Goal: Task Accomplishment & Management: Use online tool/utility

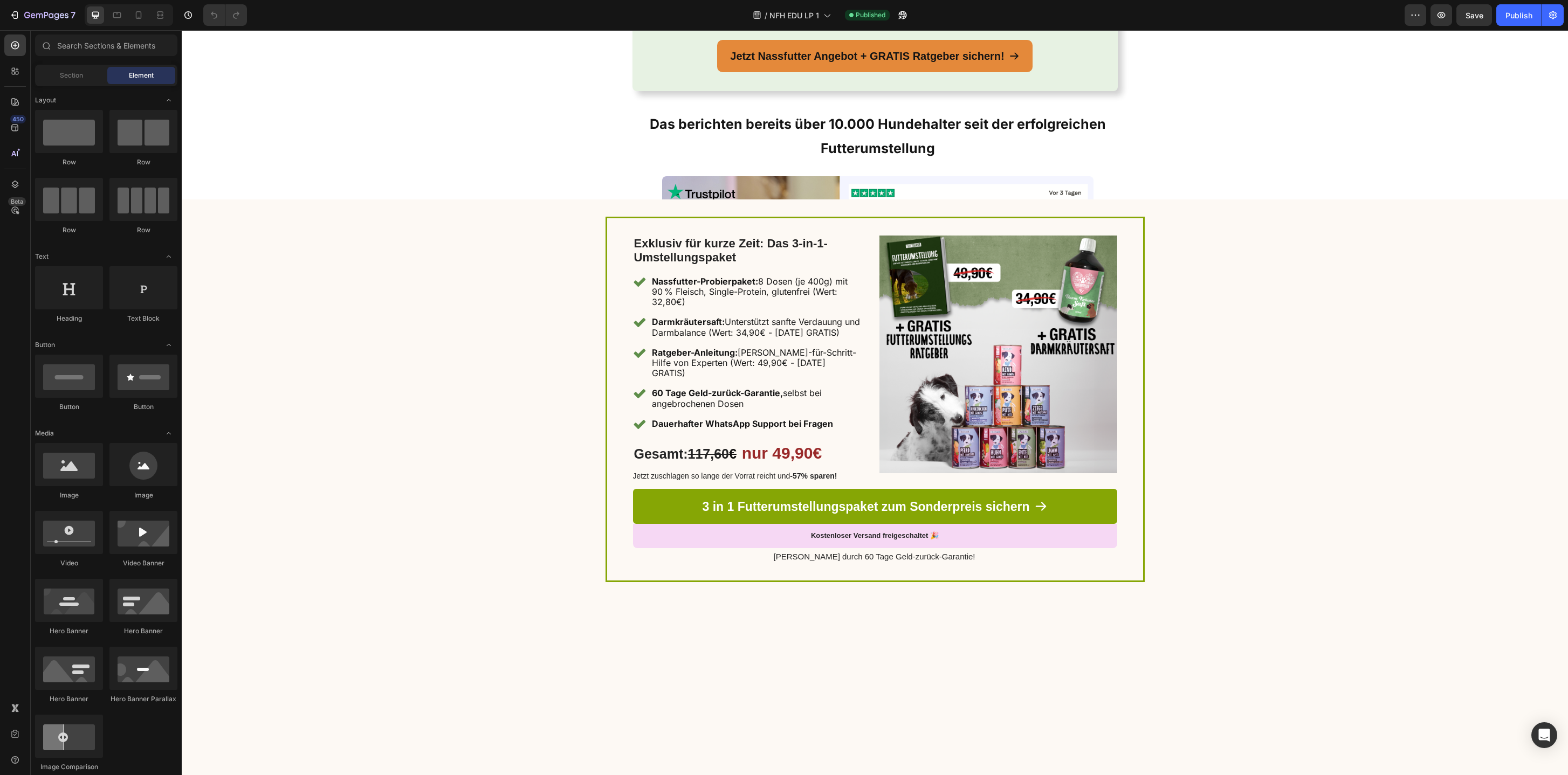
scroll to position [2330, 0]
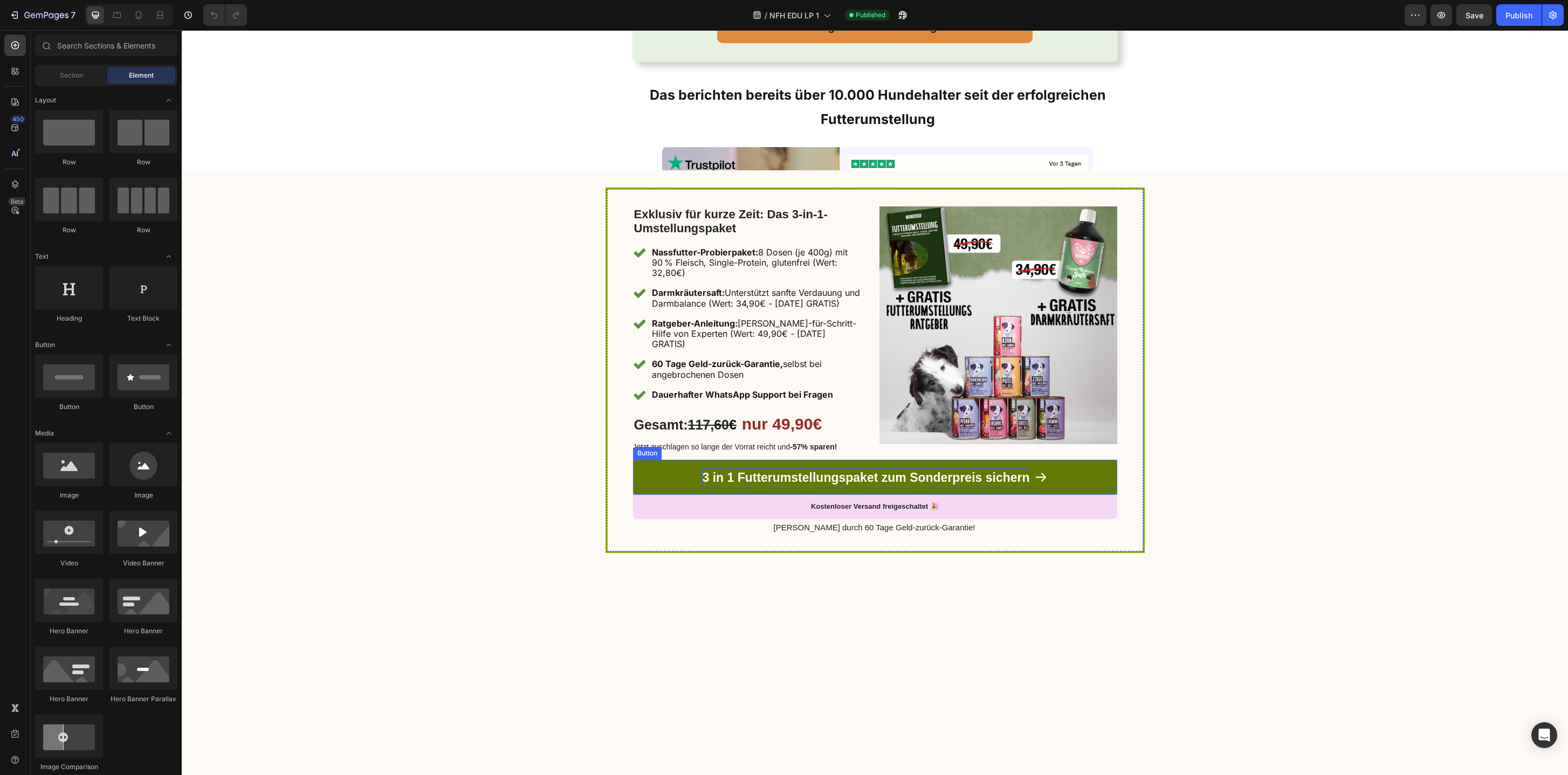
click at [807, 459] on img at bounding box center [877, 330] width 431 height 365
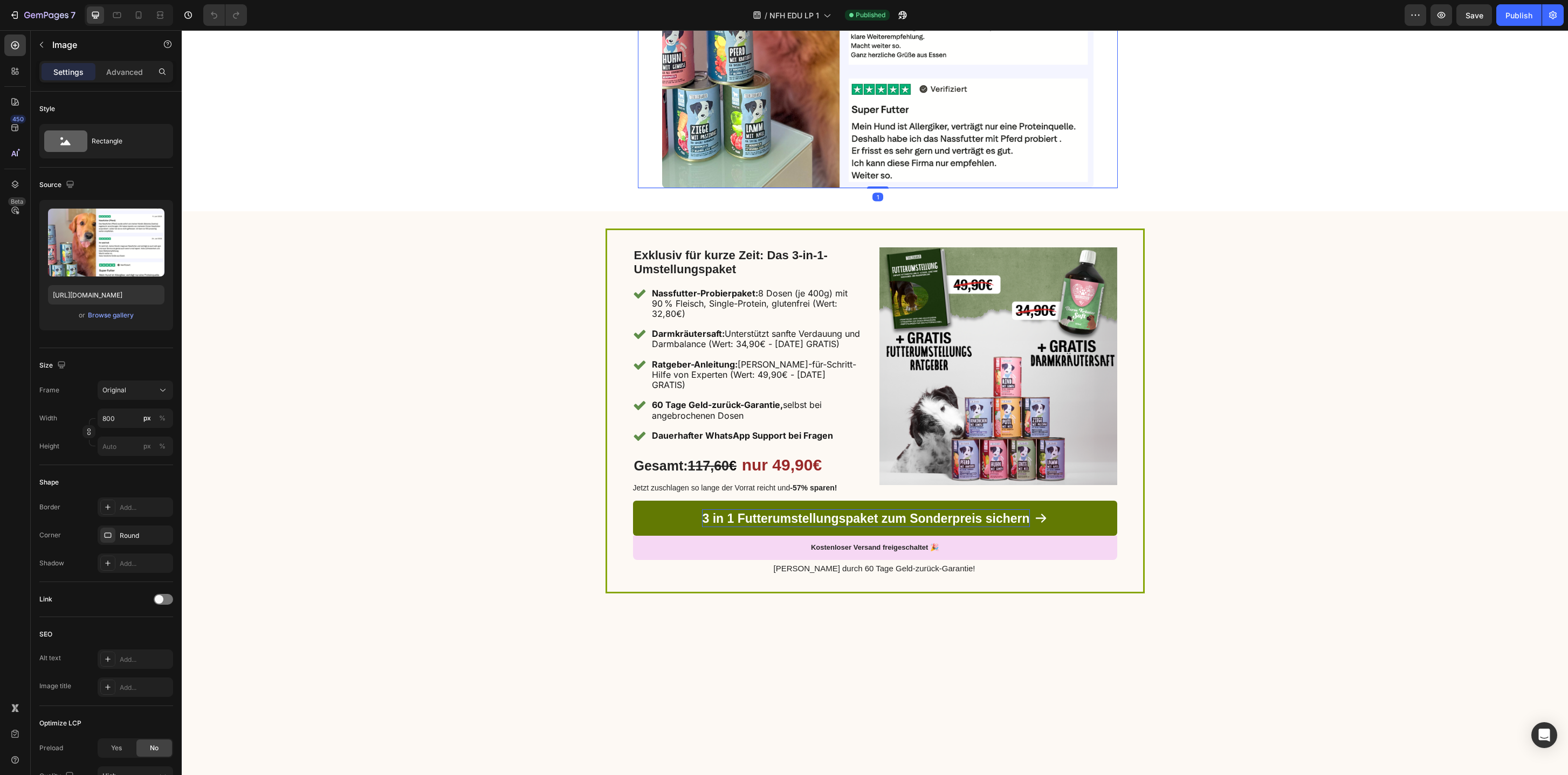
scroll to position [3072, 0]
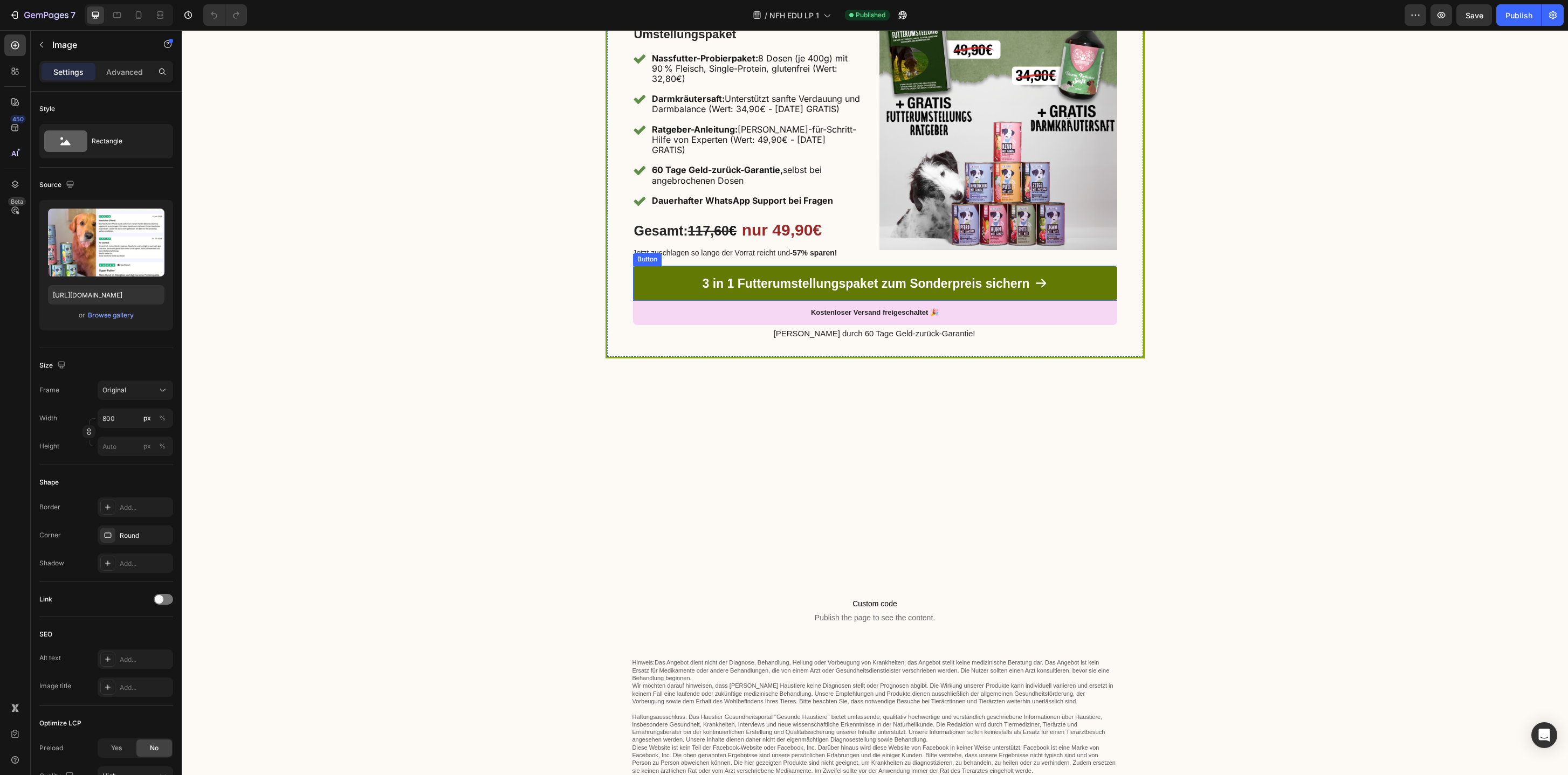
click at [822, 282] on link "3 in 1 Futterumstellungspaket zum Sonderpreis sichern" at bounding box center [875, 284] width 484 height 35
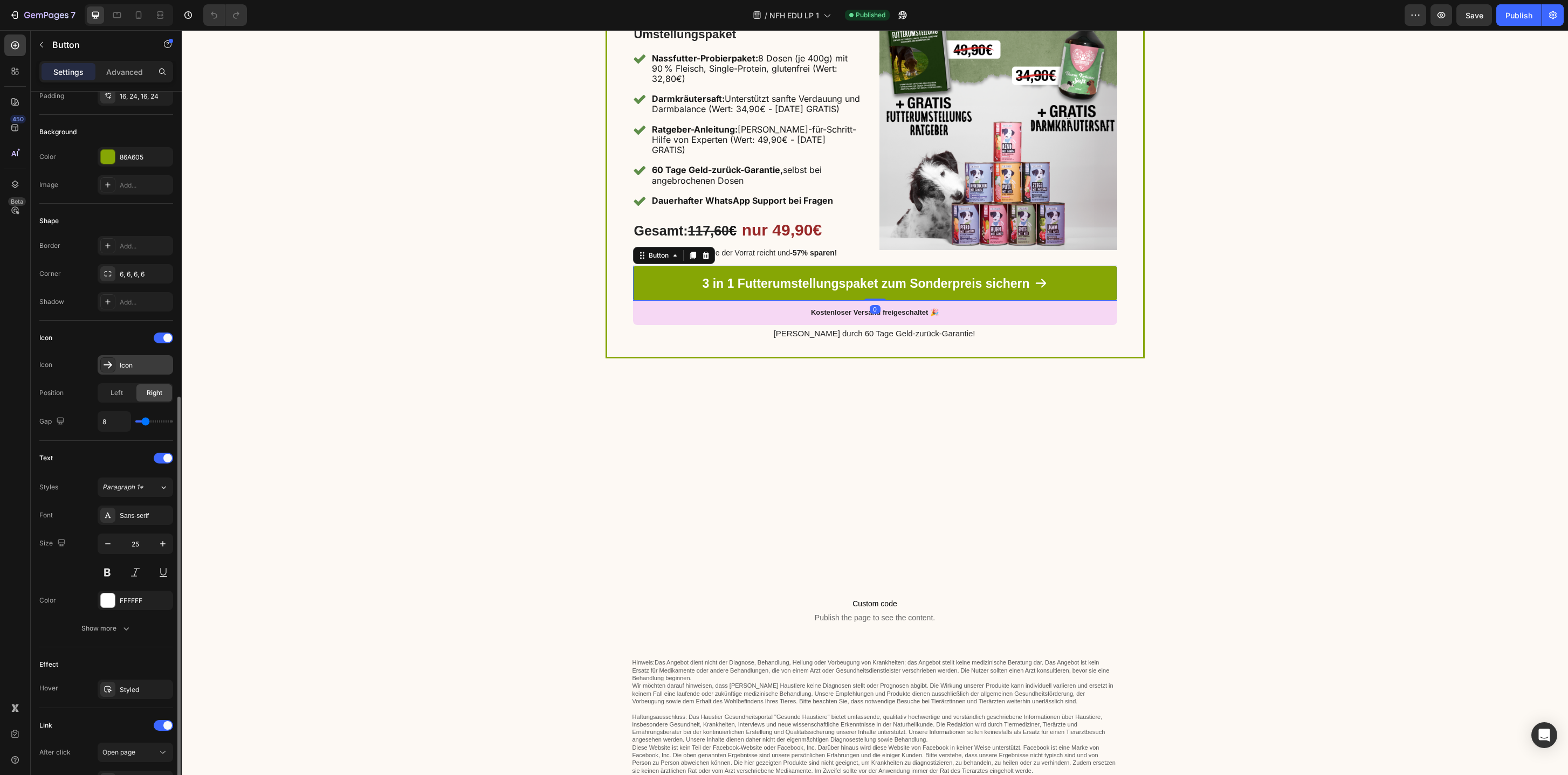
scroll to position [228, 0]
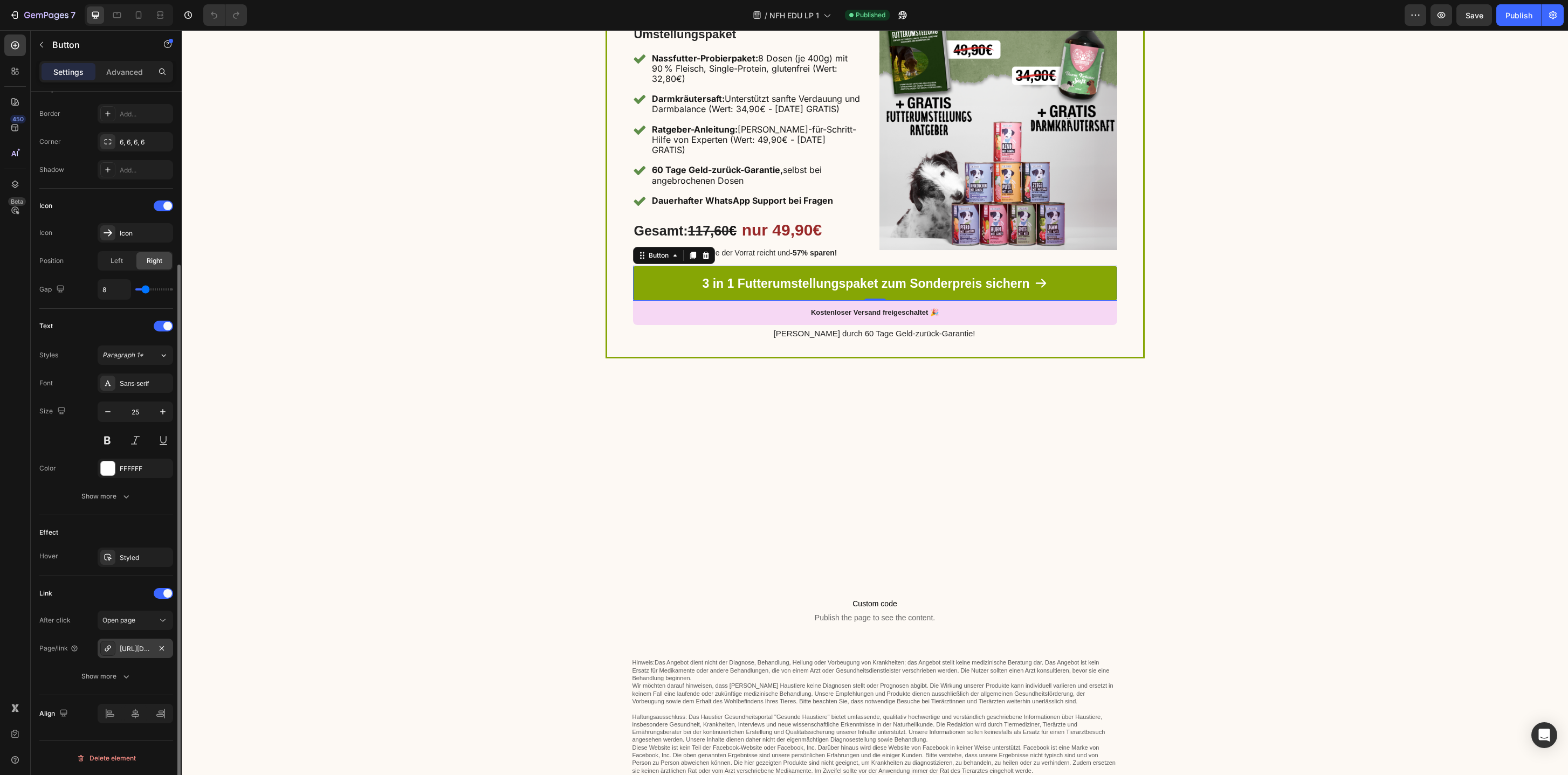
click at [141, 651] on div "[URL][DOMAIN_NAME]" at bounding box center [136, 649] width 31 height 10
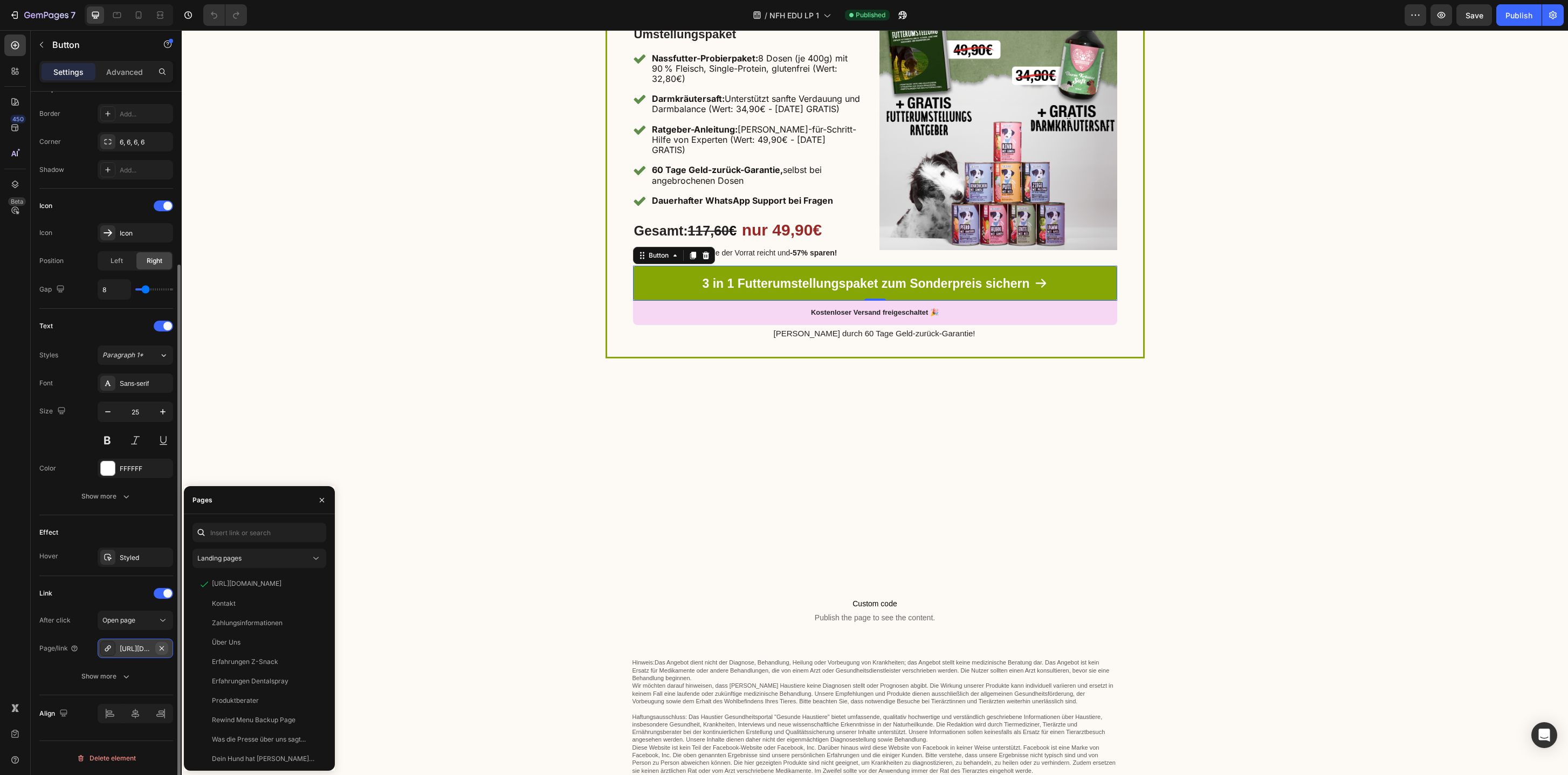
click at [164, 649] on icon "button" at bounding box center [161, 648] width 9 height 9
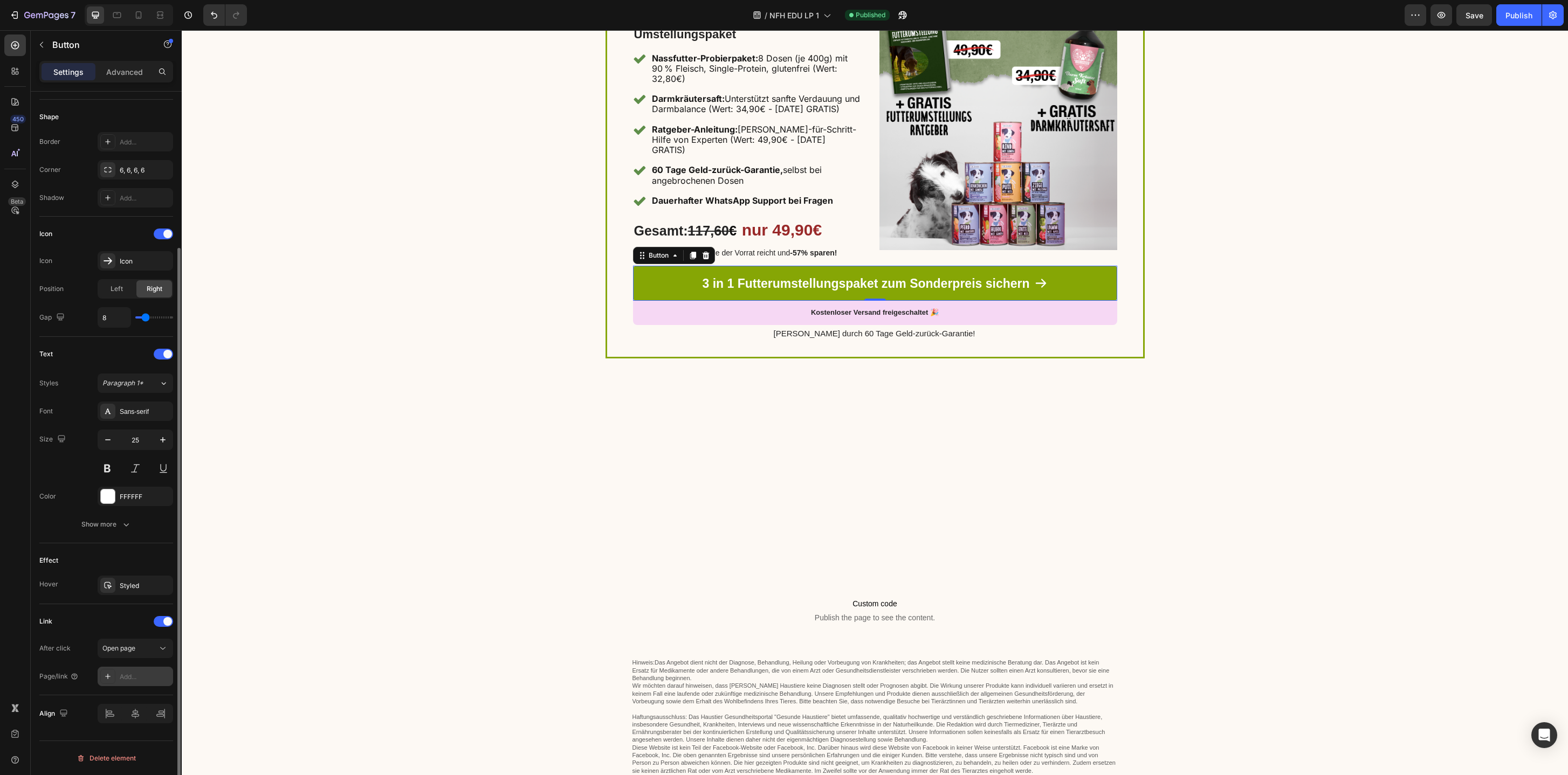
click at [136, 678] on div "Add..." at bounding box center [145, 677] width 50 height 10
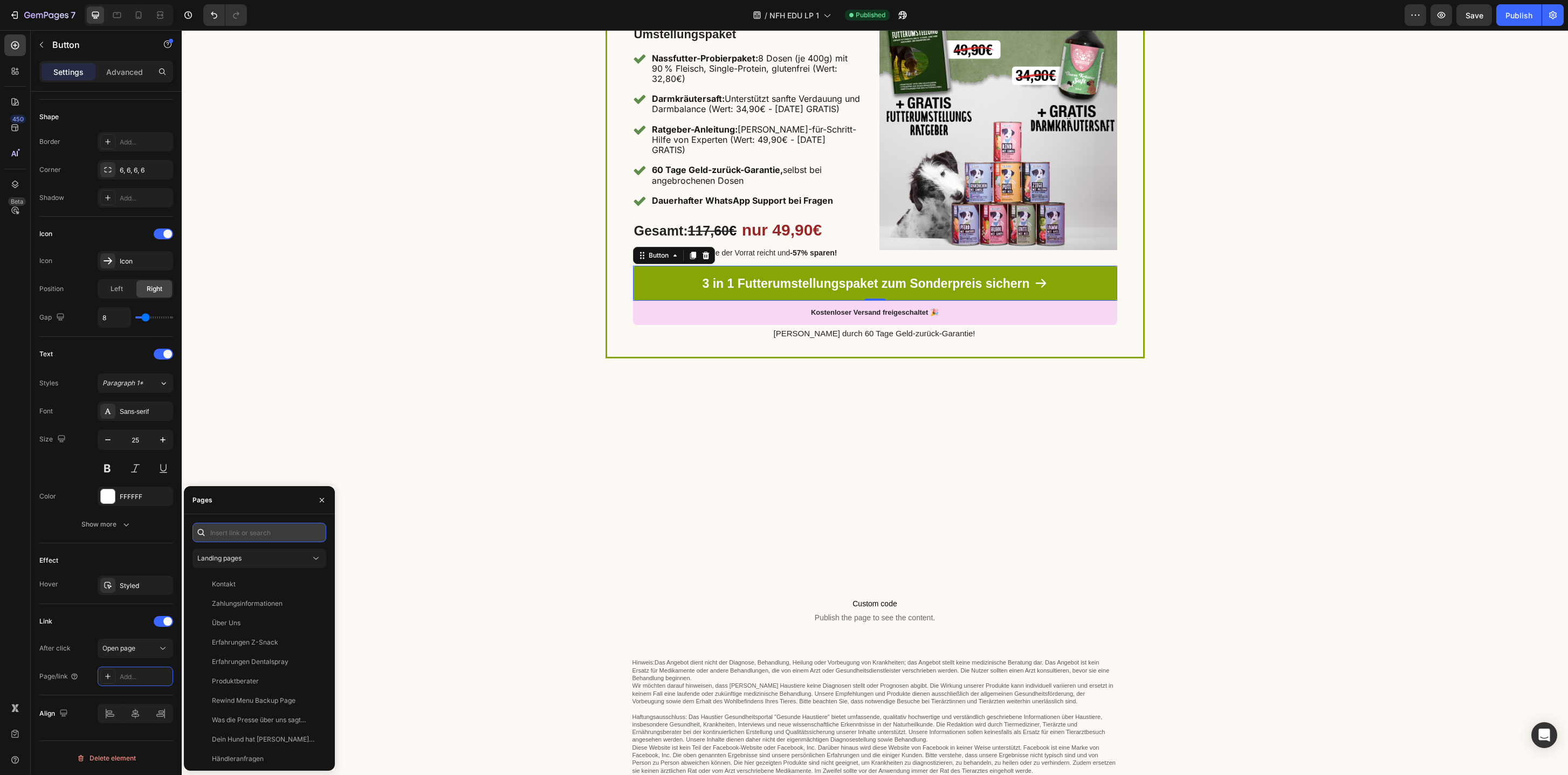
paste input "[URL][DOMAIN_NAME]"
type input "[URL][DOMAIN_NAME]"
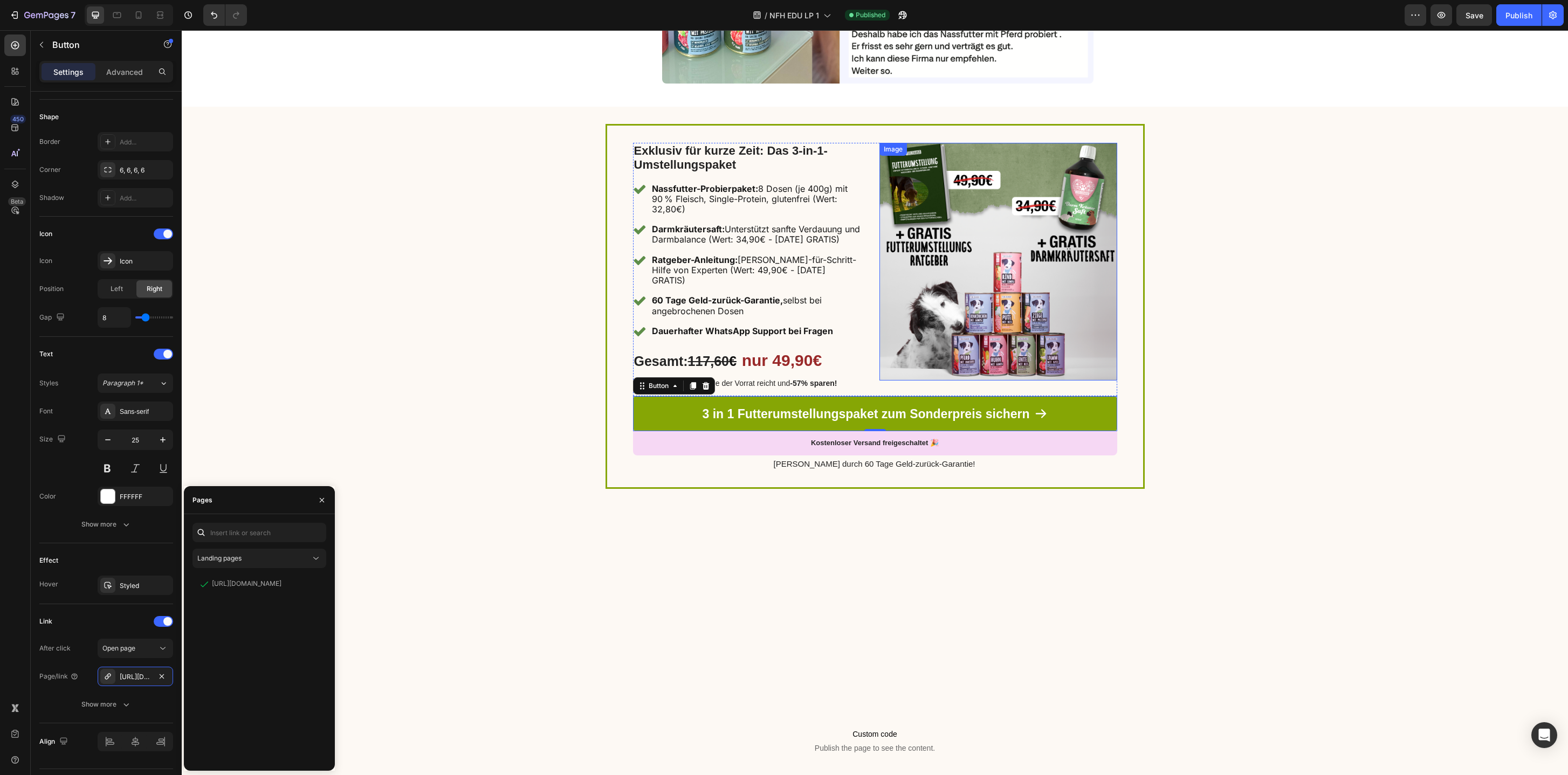
click at [976, 299] on img at bounding box center [998, 261] width 238 height 238
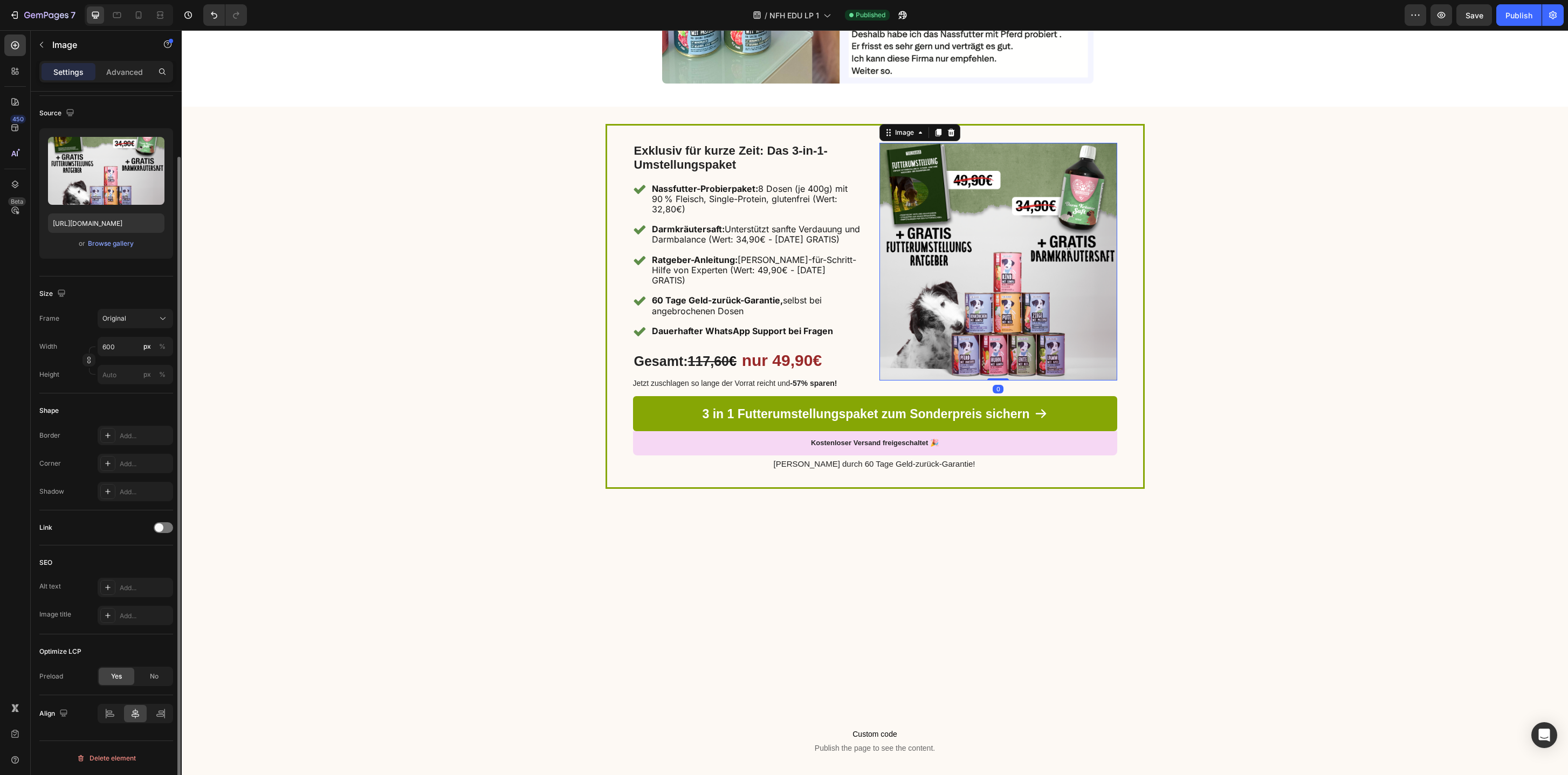
scroll to position [0, 0]
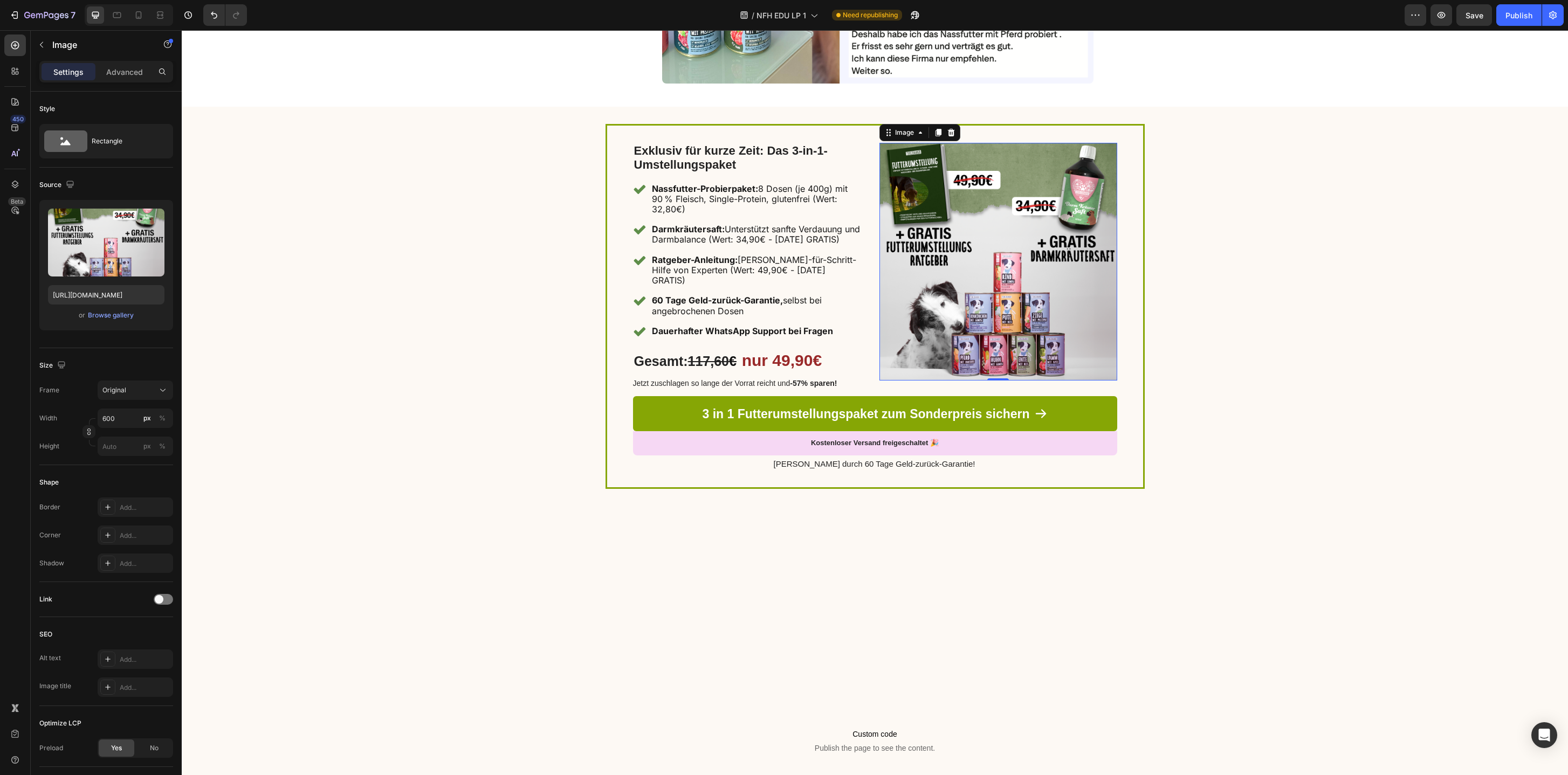
click at [927, 279] on img at bounding box center [998, 261] width 238 height 238
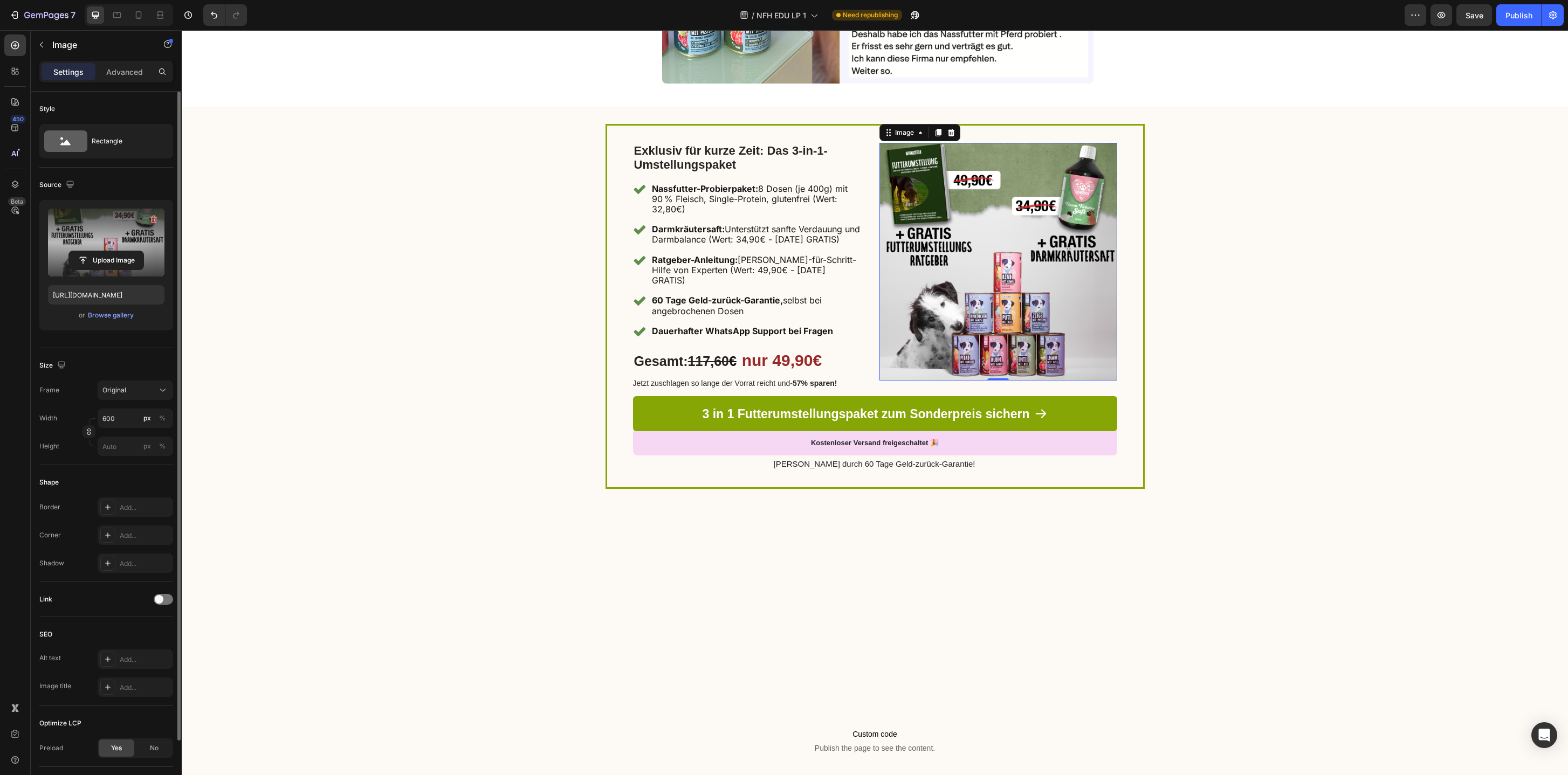
click at [79, 237] on label at bounding box center [106, 242] width 117 height 68
click at [79, 251] on input "file" at bounding box center [106, 260] width 75 height 18
type input "[URL][DOMAIN_NAME]"
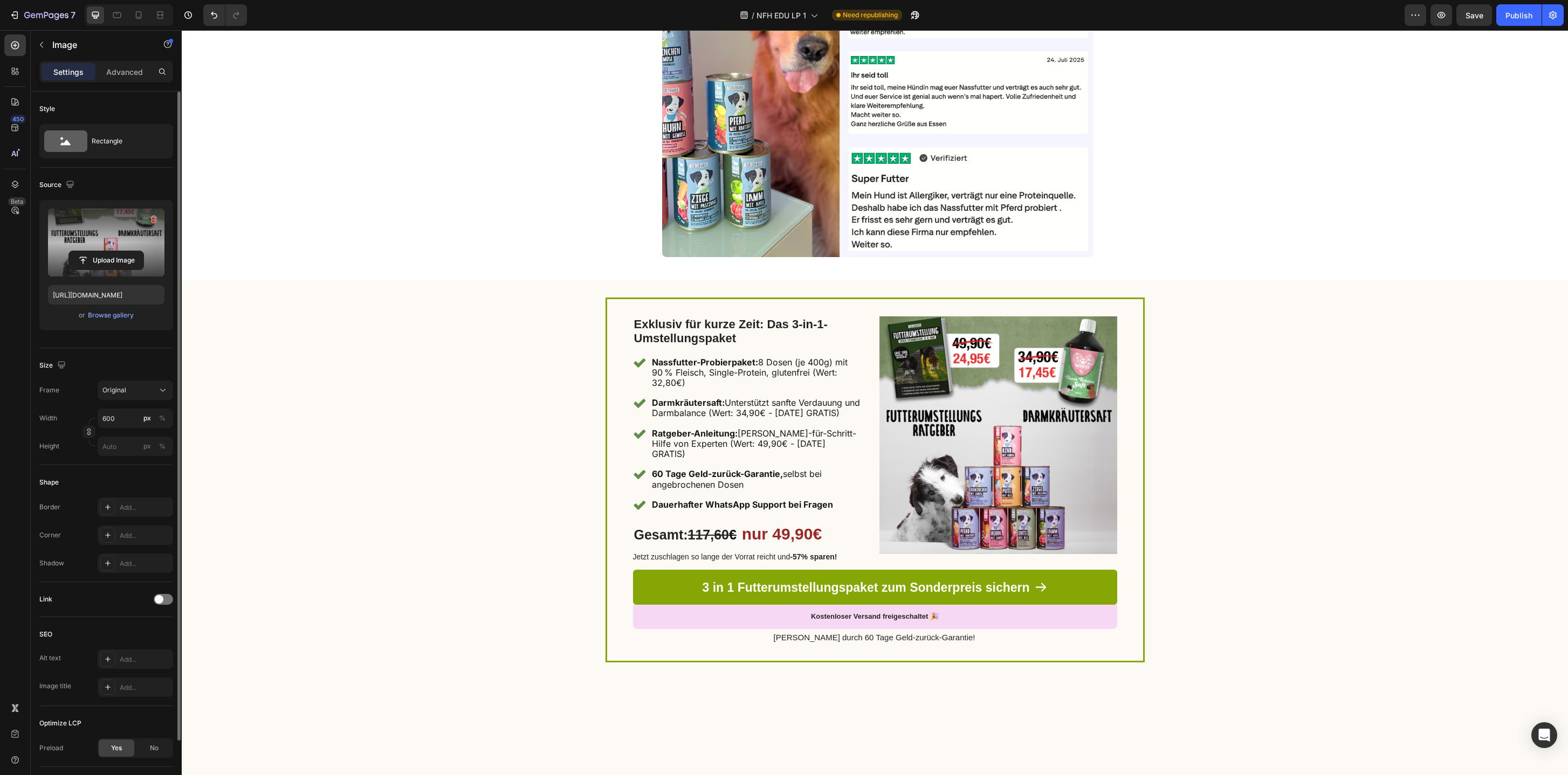
scroll to position [2806, 0]
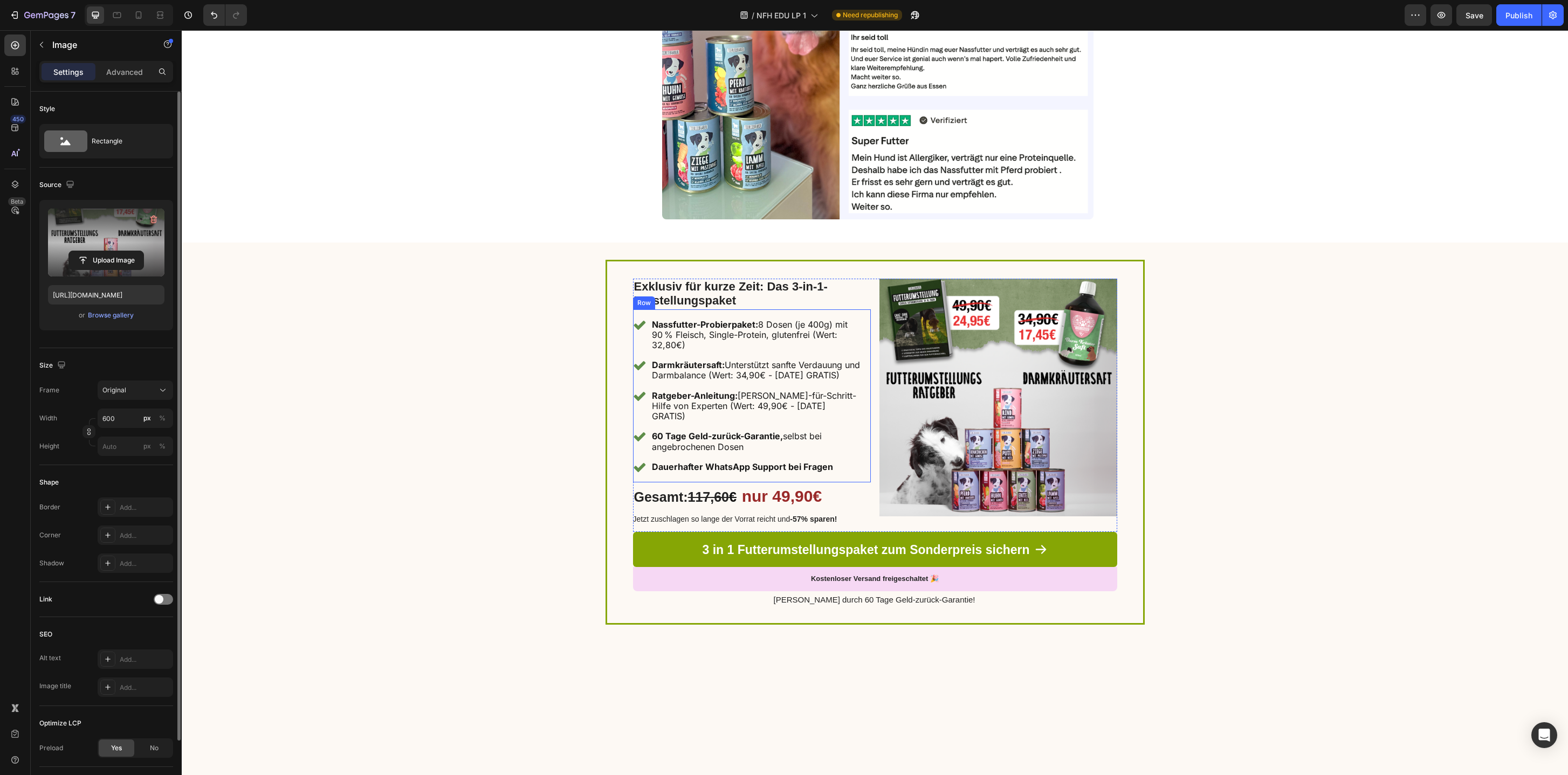
click at [753, 302] on h2 "Exklusiv für kurze Zeit: Das 3-in-1-Umstellungspaket" at bounding box center [752, 293] width 238 height 31
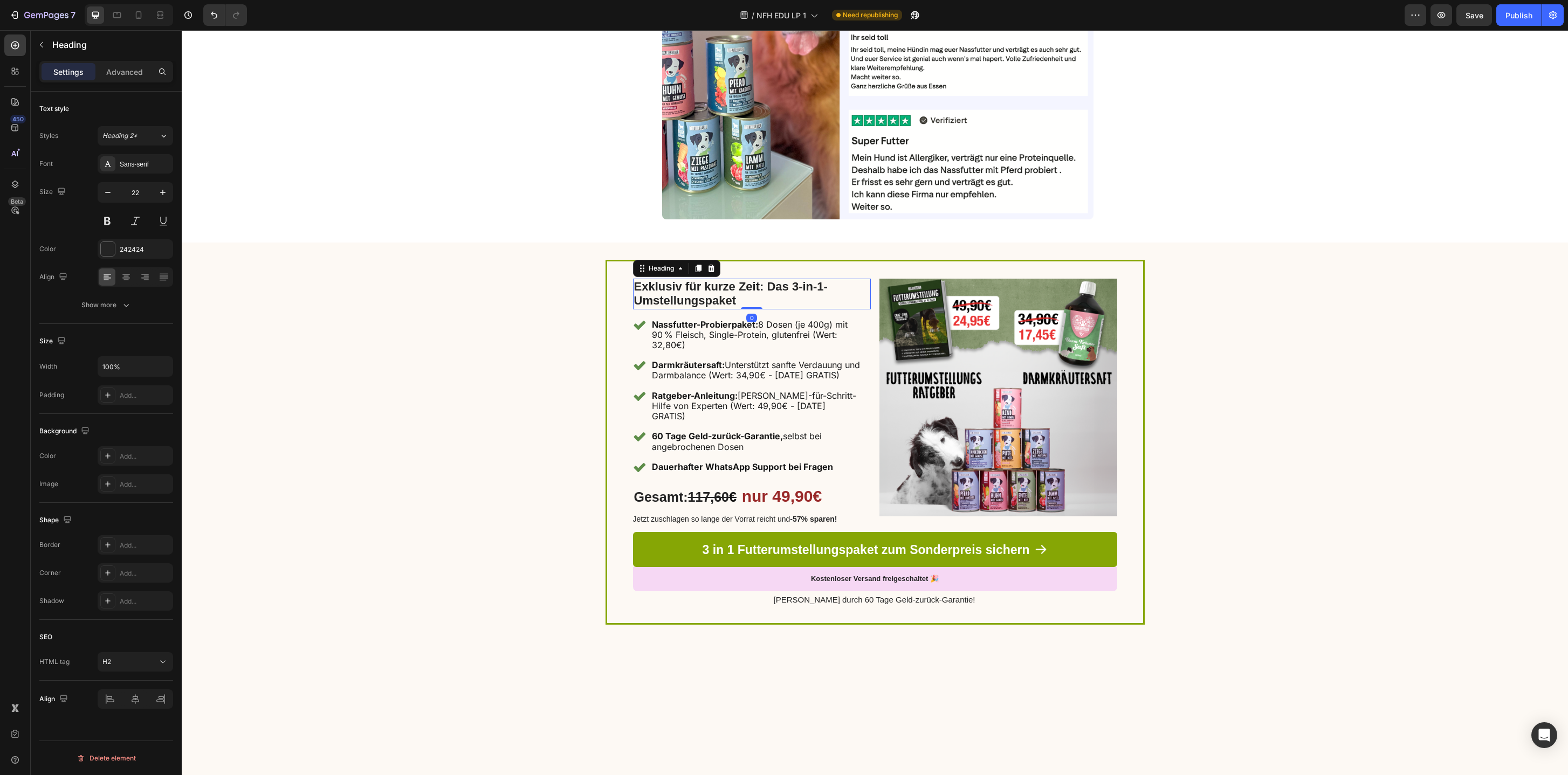
click at [753, 302] on h2 "Exklusiv für kurze Zeit: Das 3-in-1-Umstellungspaket" at bounding box center [752, 293] width 238 height 31
click at [759, 288] on strong "Exklusiv für kurze Zeit: Das 3-in-1-Umstellungspaket" at bounding box center [731, 293] width 193 height 28
click at [799, 326] on p "Nassfutter-Probierpaket: 8 Dosen (je 400g) mit 90 % Fleisch, Single-Protein, gl…" at bounding box center [756, 335] width 208 height 31
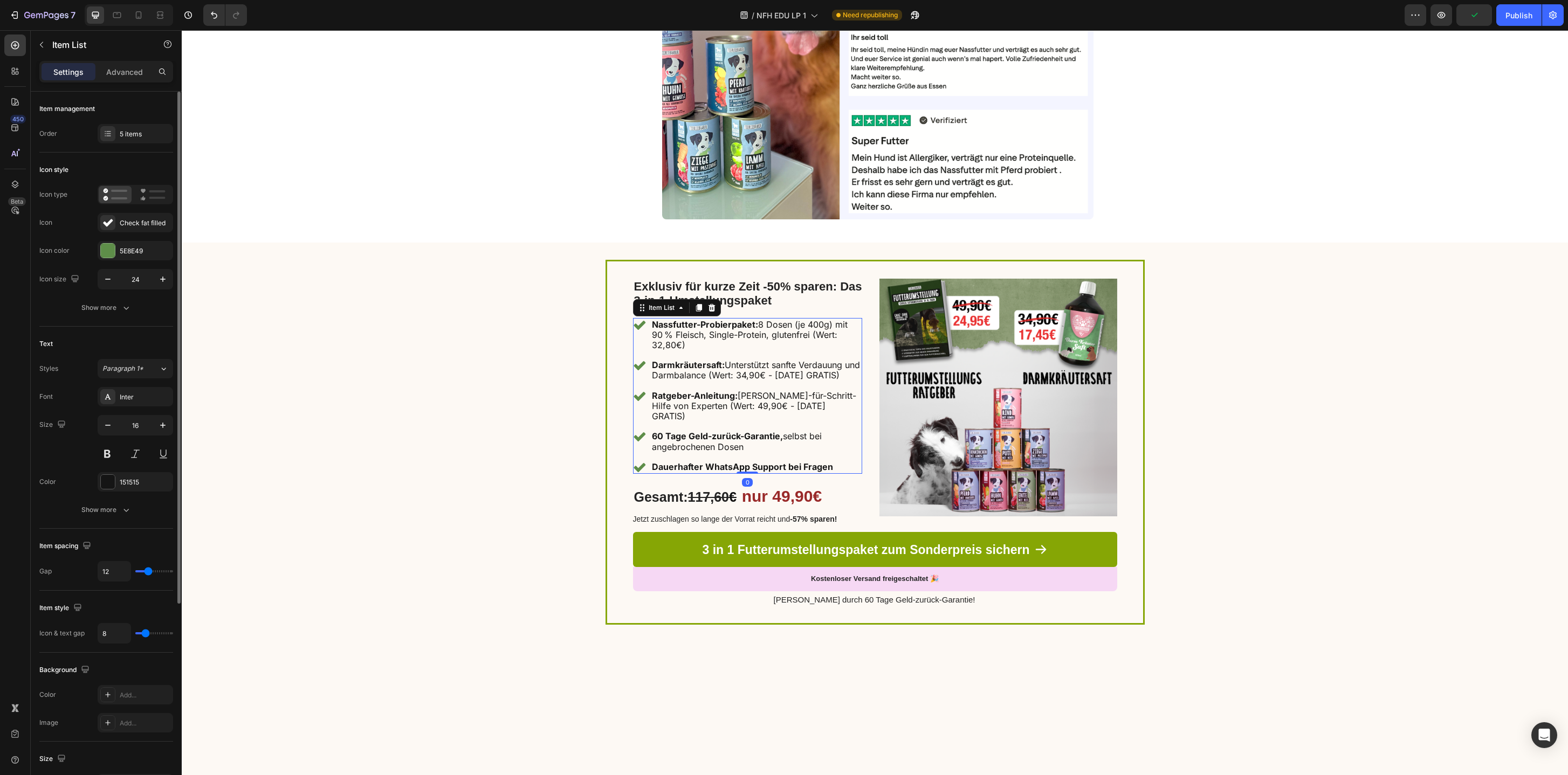
click at [761, 357] on div "Nassfutter-Probierpaket: 8 Dosen (je 400g) mit 90 % Fleisch, Single-Protein, gl…" at bounding box center [748, 396] width 229 height 156
click at [723, 348] on p "Nassfutter-Probierpaket: 8 Dosen (je 400g) mit 90 % Fleisch, Single-Protein, gl…" at bounding box center [756, 335] width 208 height 31
click at [774, 334] on p "Nassfutter-Probierpaket: 8 Dosen (je 400g) mit 90 % Fleisch, Single-Protein, gl…" at bounding box center [756, 335] width 208 height 31
click at [753, 330] on p "Nassfutter-Probierpaket: 8 Dosen (je 400g) mit 90 % Fleisch, Single-Protein, gl…" at bounding box center [756, 335] width 208 height 31
click at [753, 328] on strong "Nassfutter-Probierpaket:" at bounding box center [705, 324] width 106 height 10
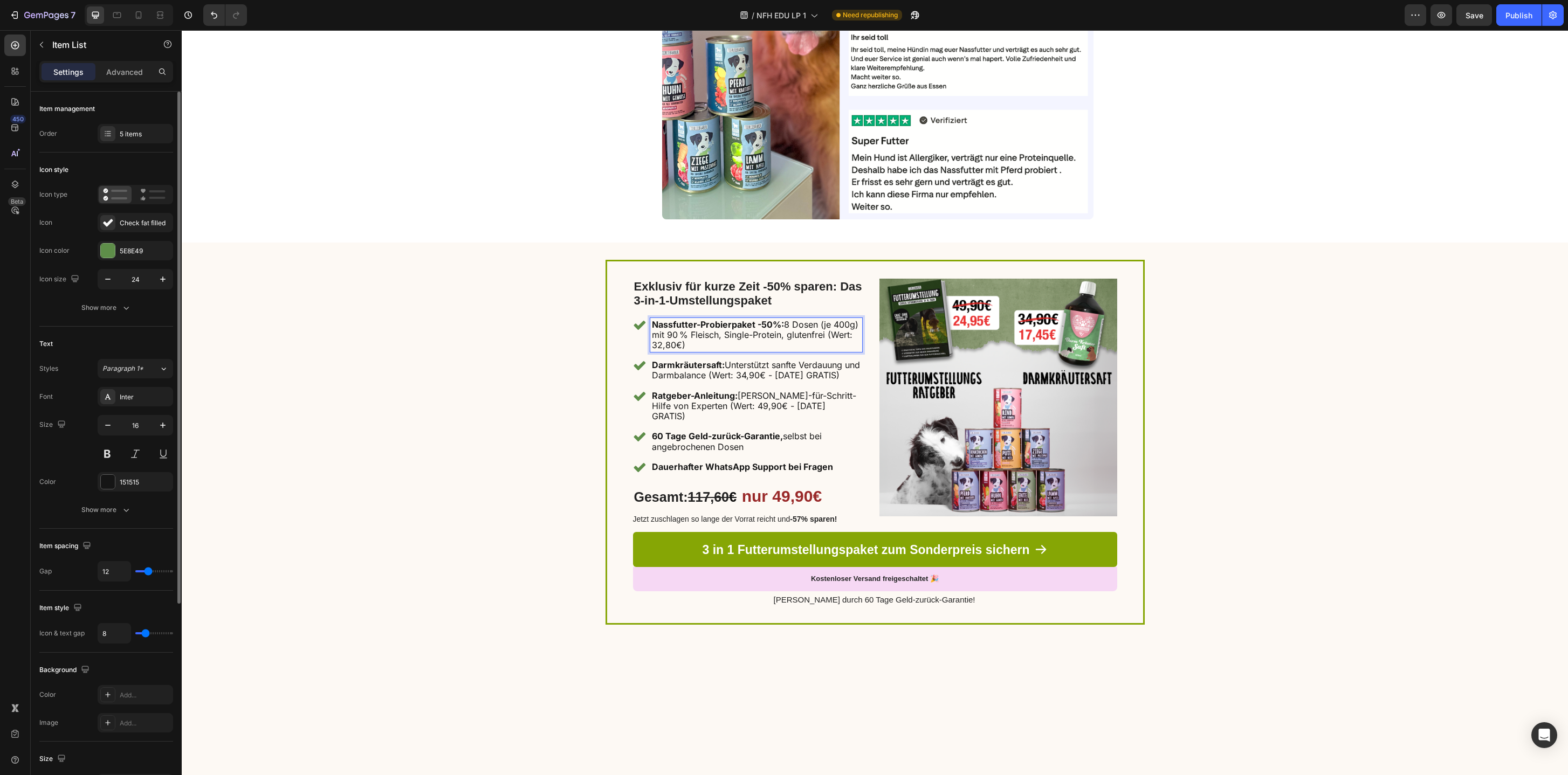
click at [708, 347] on p "Nassfutter-Probierpaket -50%: 8 Dosen (je 400g) mit 90 % Fleisch, Single-Protei…" at bounding box center [756, 335] width 208 height 31
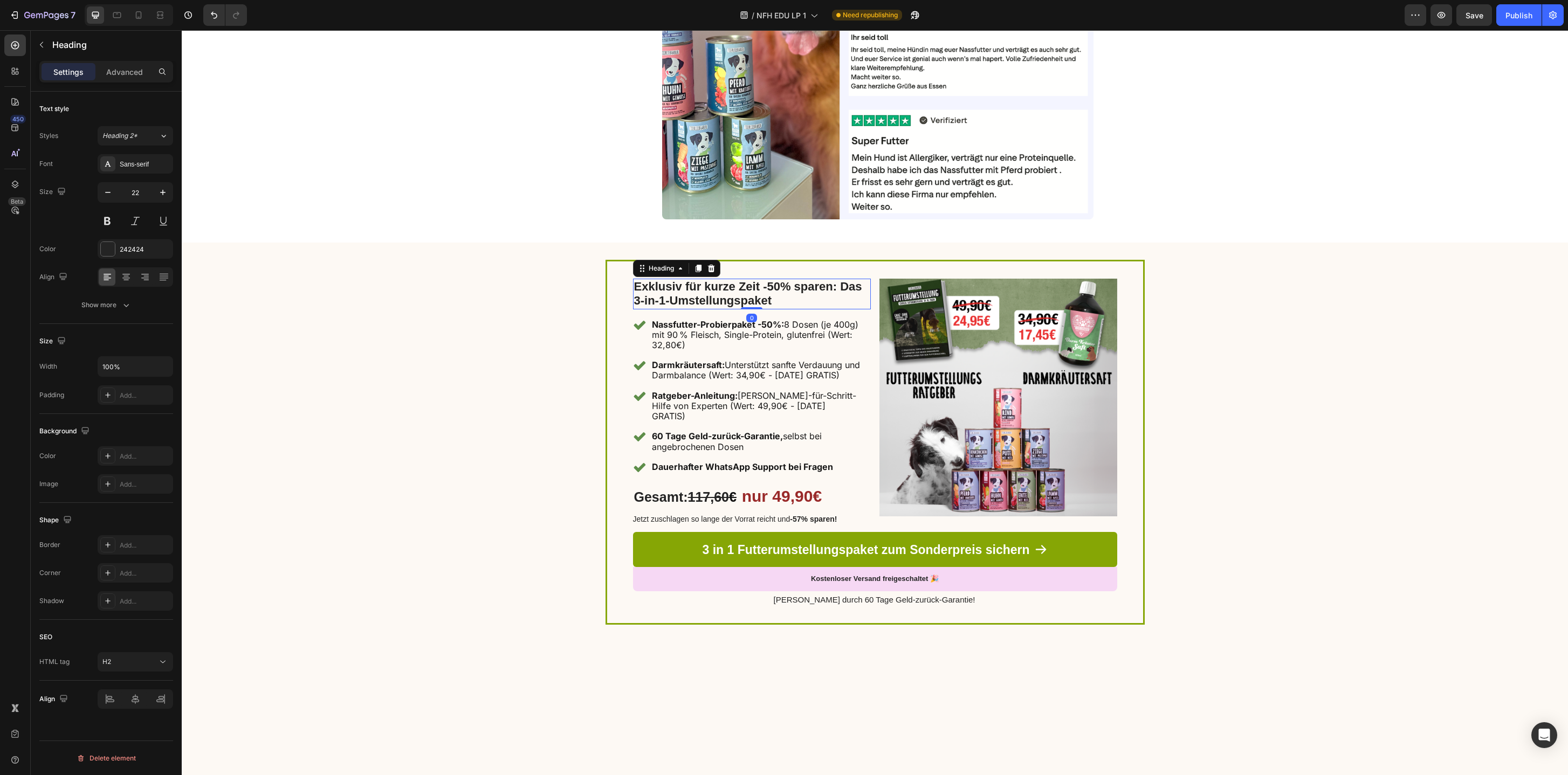
click at [685, 290] on strong "Exklusiv für kurze Zeit -50% sparen: Das 3-in-1-Umstellungspaket" at bounding box center [748, 293] width 228 height 28
click at [772, 323] on strong "Nassfutter-Probierpaket -50%:" at bounding box center [718, 324] width 132 height 10
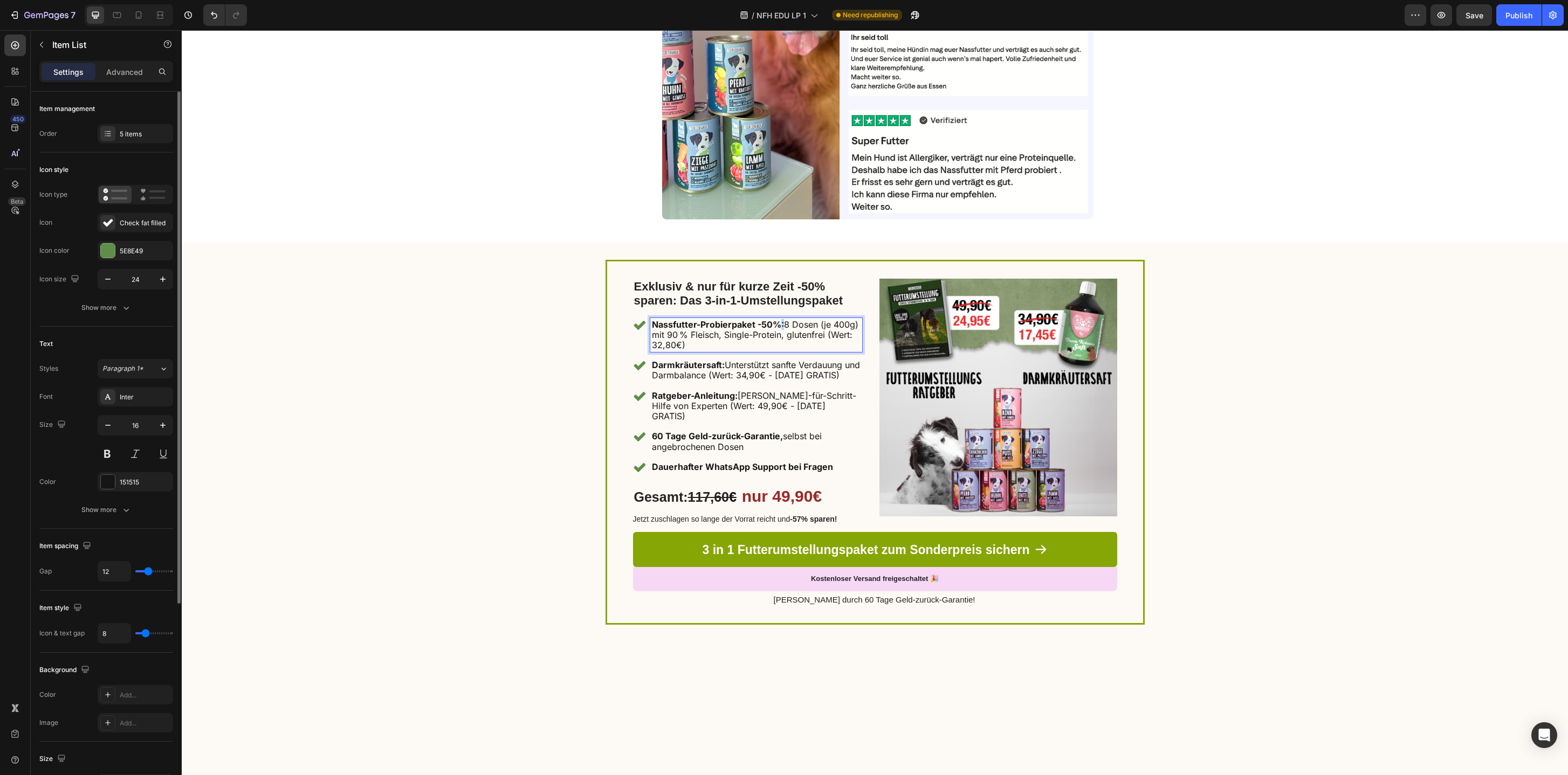
click at [776, 326] on strong "Nassfutter-Probierpaket -50%:" at bounding box center [718, 324] width 132 height 10
click at [774, 324] on strong "Nassfutter-Probierpaket -50%:" at bounding box center [718, 324] width 132 height 10
click at [774, 324] on strong "Nassfutter-Probierpaket -50%:" at bounding box center [718, 324] width 132 height 10
click at [792, 487] on strong "nur 49,90€" at bounding box center [782, 496] width 80 height 18
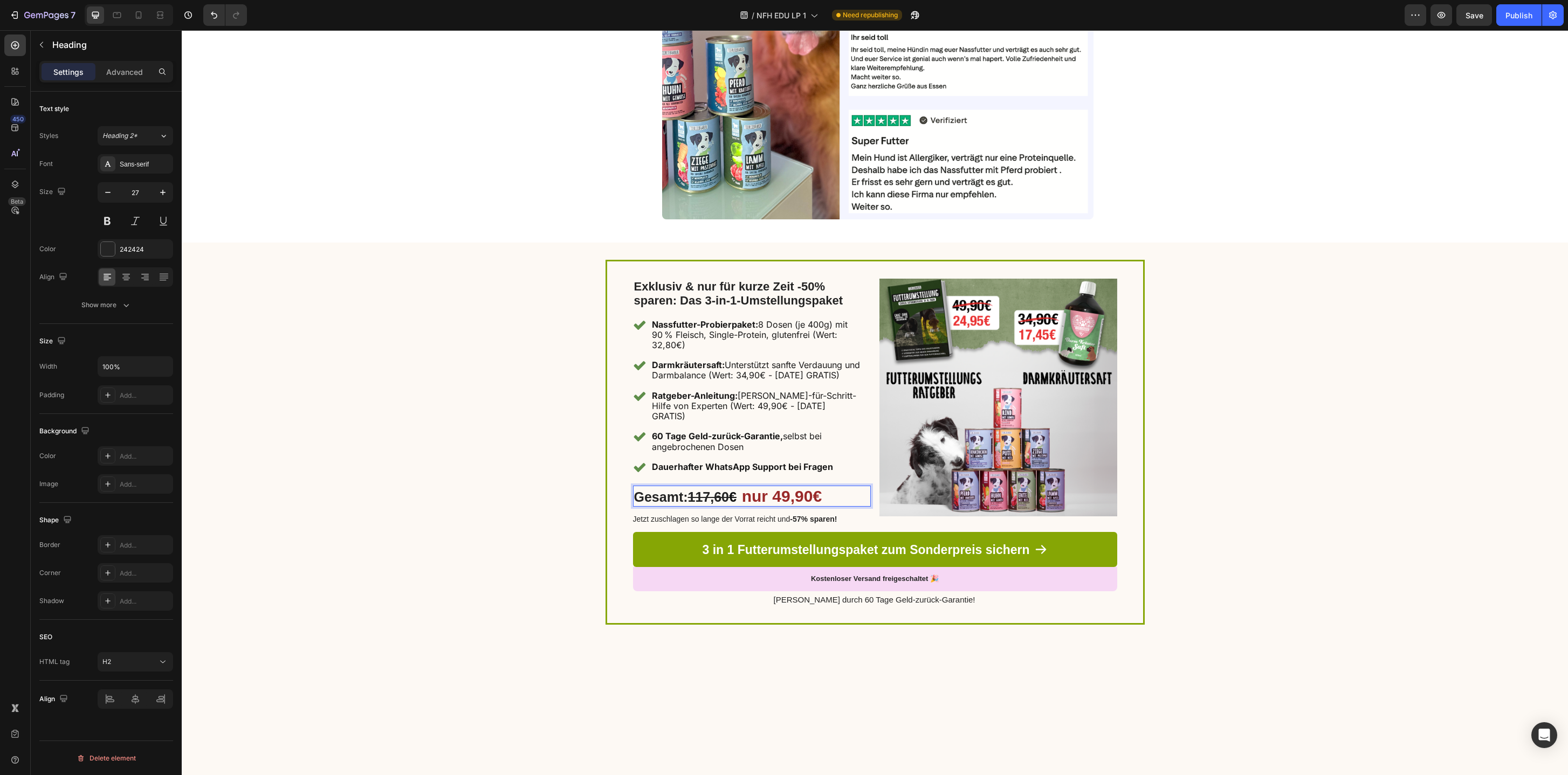
click at [792, 488] on strong "nur 49,90€" at bounding box center [782, 496] width 80 height 18
click at [806, 487] on strong "nur 58,90€" at bounding box center [782, 496] width 80 height 18
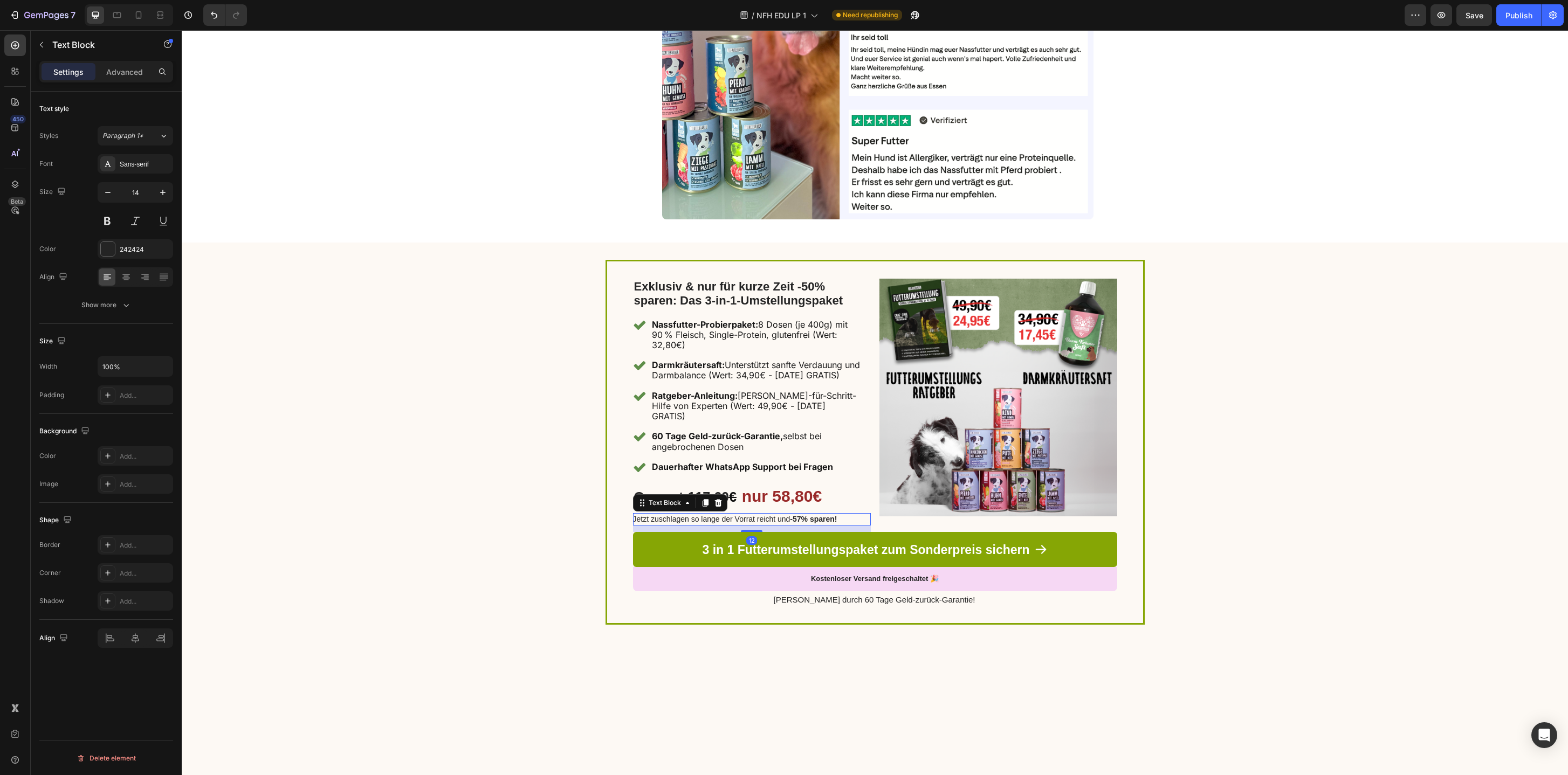
click at [800, 515] on strong "-57% sparen!" at bounding box center [813, 519] width 47 height 9
click at [565, 477] on div "⁠⁠⁠⁠⁠⁠⁠ Exklusiv & nur für kurze Zeit -50% sparen: Das 3-in-1-Umstellungspaket …" at bounding box center [874, 442] width 1386 height 400
